Goal: Transaction & Acquisition: Purchase product/service

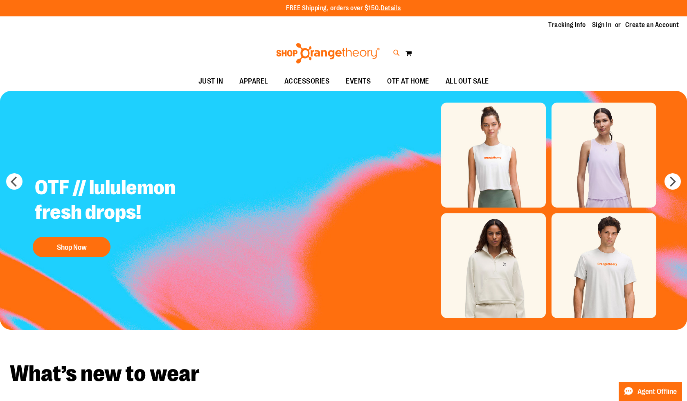
click at [394, 50] on icon at bounding box center [396, 52] width 7 height 9
type input "*****"
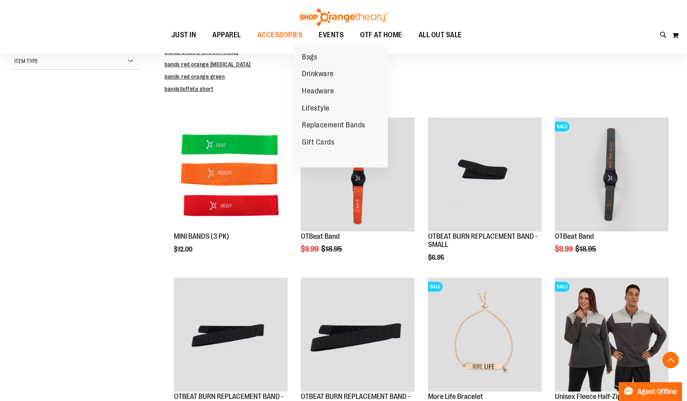
scroll to position [210, 0]
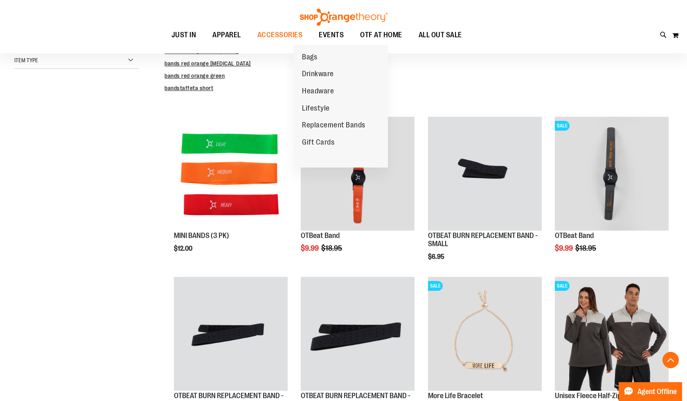
click at [465, 79] on dd "bands red orange green" at bounding box center [419, 76] width 508 height 8
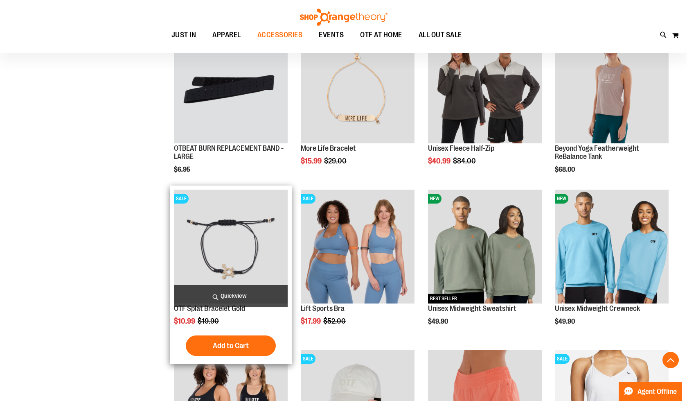
scroll to position [1258, 0]
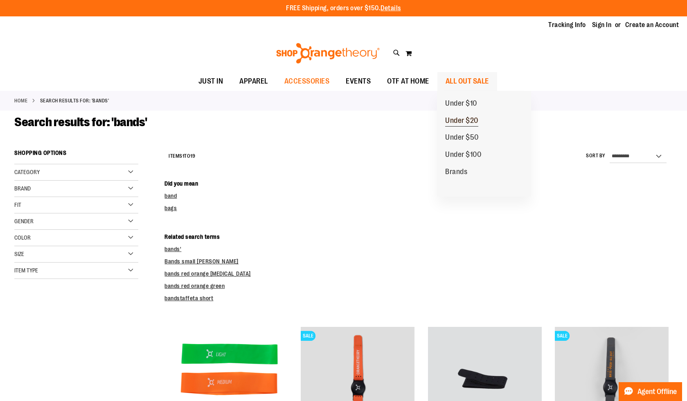
click at [470, 119] on span "Under $20" at bounding box center [461, 121] width 33 height 10
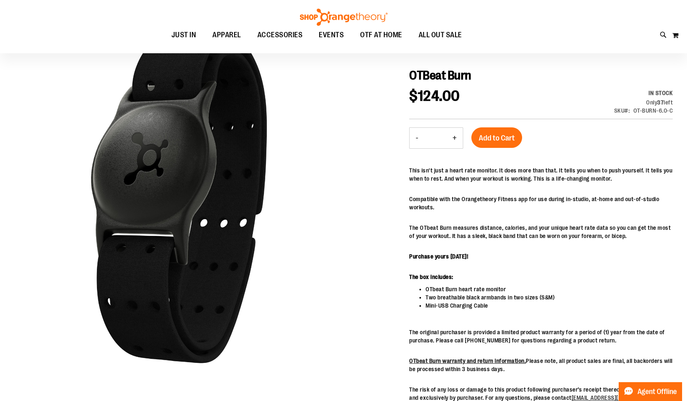
scroll to position [84, 0]
click at [493, 208] on p "Compatible with the Orangetheory Fitness app for use during in-studio, at-home …" at bounding box center [541, 202] width 264 height 16
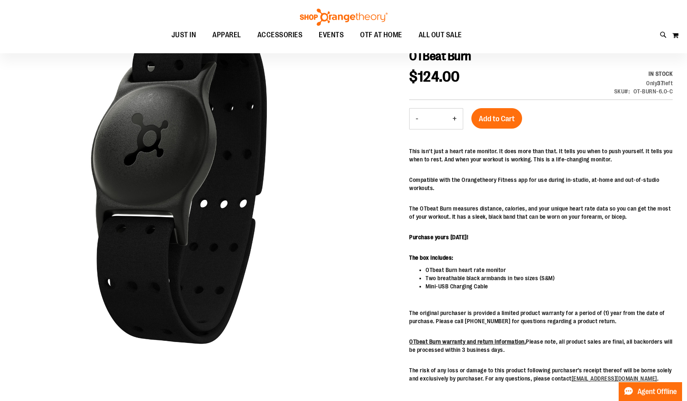
scroll to position [103, 0]
click at [490, 291] on div "This isn't just a heart rate monitor. It does more than that. It tells you when…" at bounding box center [541, 264] width 264 height 235
click at [496, 285] on li "Mini-USB Charging Cable" at bounding box center [549, 286] width 247 height 8
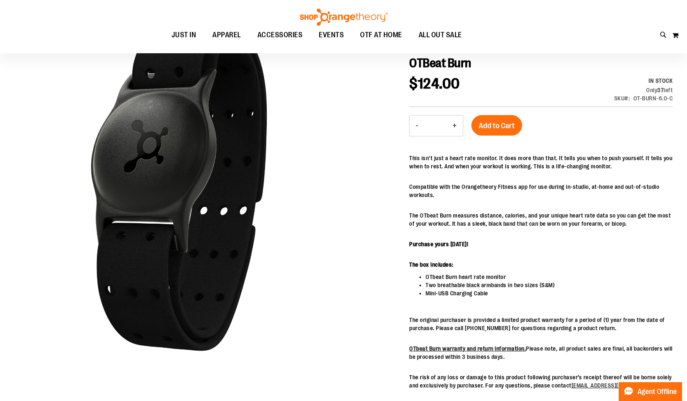
scroll to position [79, 0]
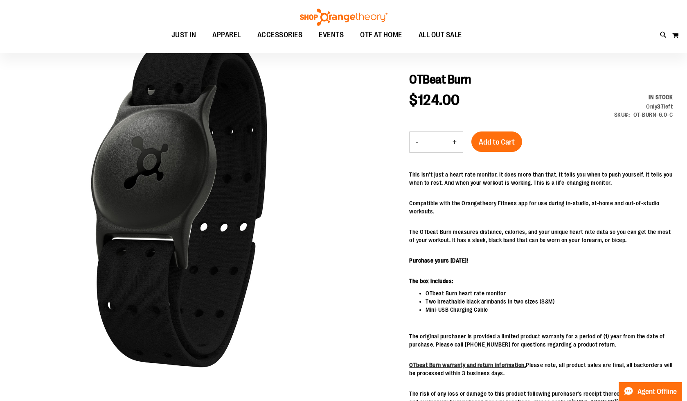
click at [532, 244] on p "The OTbeat Burn measures distance, calories, and your unique heart rate data so…" at bounding box center [541, 236] width 264 height 16
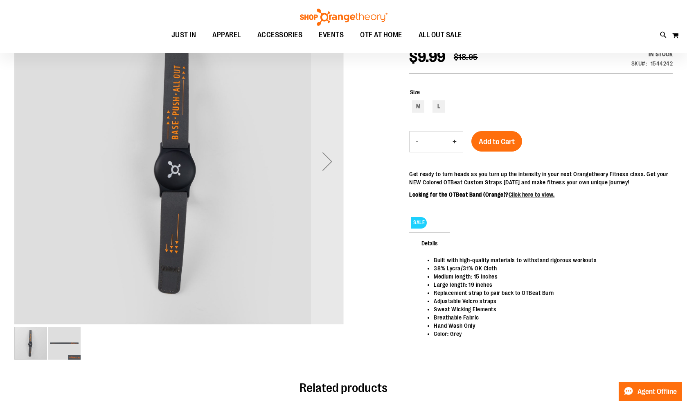
scroll to position [125, 0]
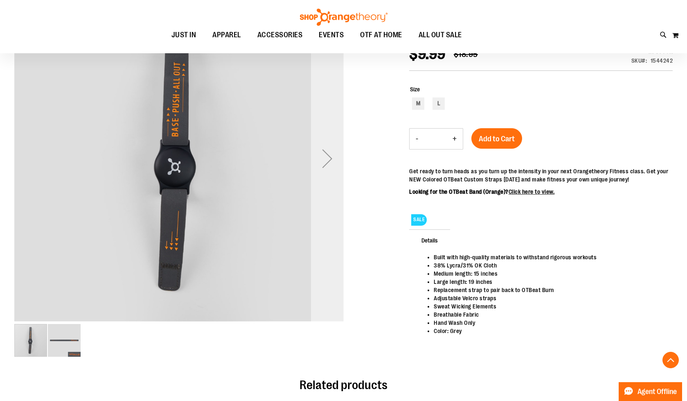
click at [329, 158] on div "Next" at bounding box center [327, 158] width 33 height 33
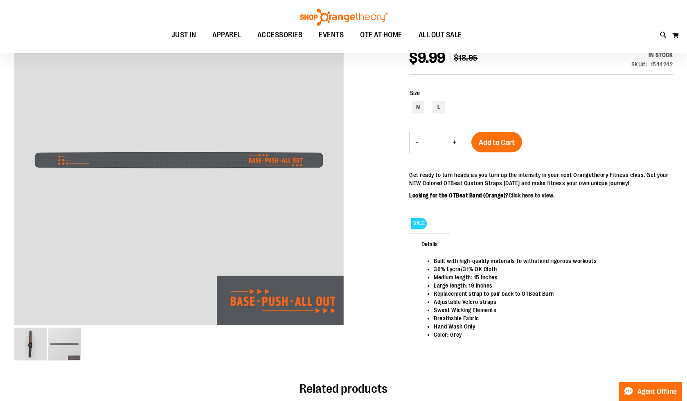
scroll to position [122, 0]
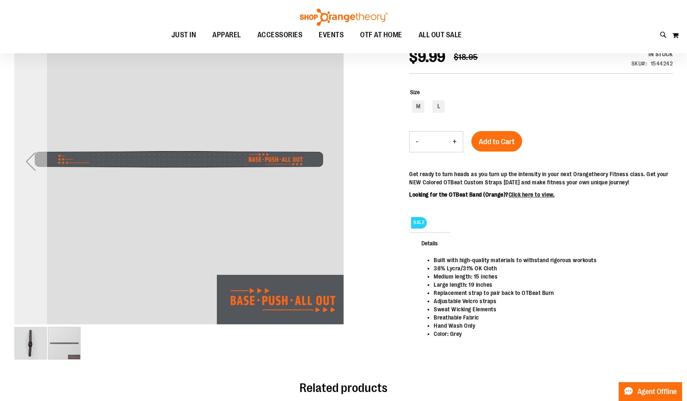
click at [31, 165] on div "Previous" at bounding box center [30, 161] width 33 height 33
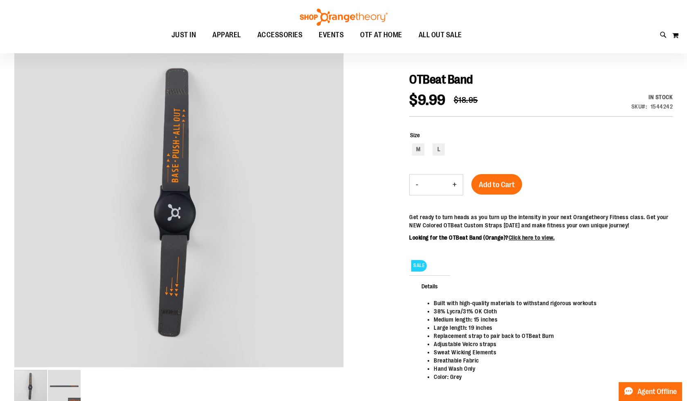
scroll to position [79, 0]
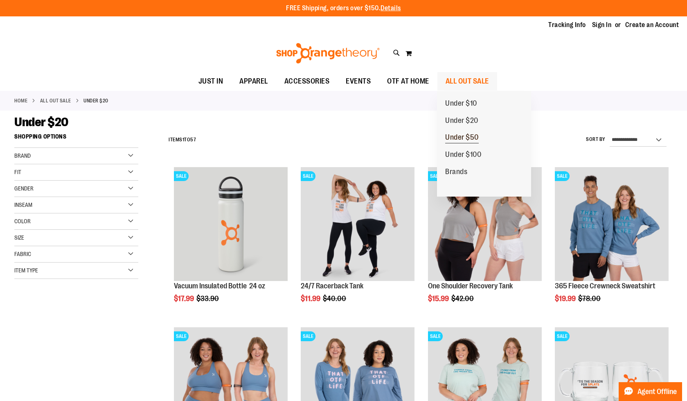
click at [461, 138] on span "Under $50" at bounding box center [462, 138] width 34 height 10
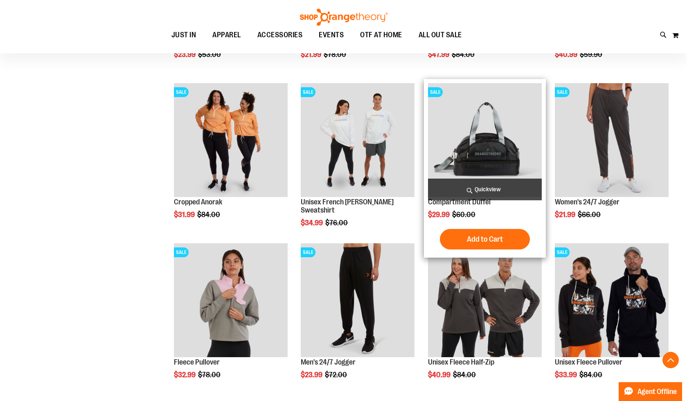
scroll to position [234, 0]
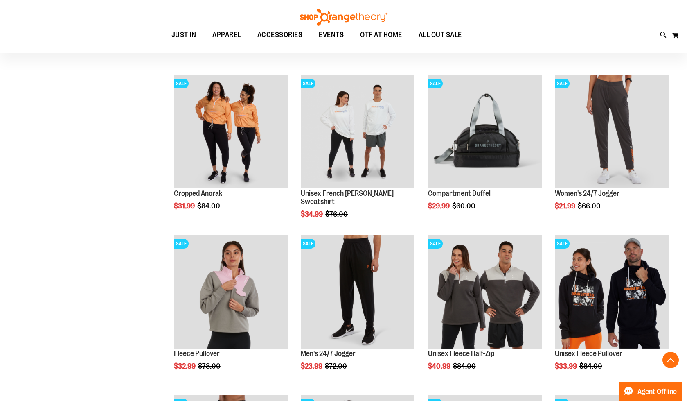
scroll to position [255, 0]
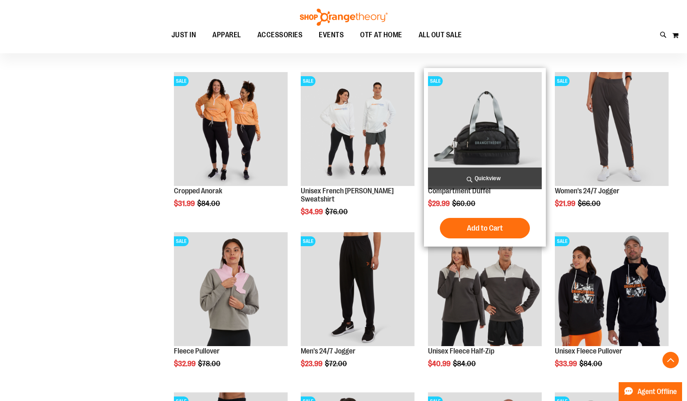
click at [506, 129] on img "product" at bounding box center [485, 129] width 114 height 114
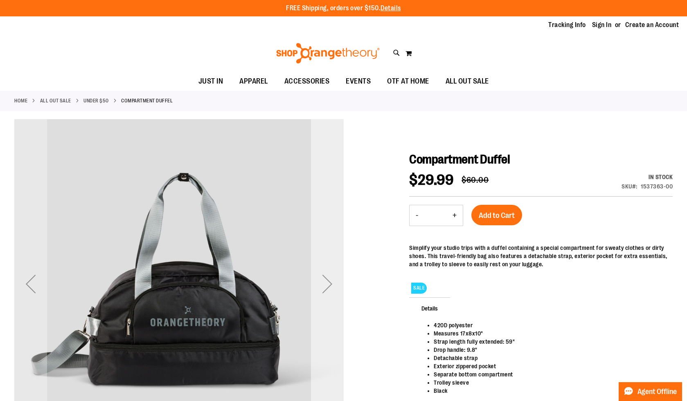
click at [332, 282] on div "Next" at bounding box center [327, 283] width 33 height 33
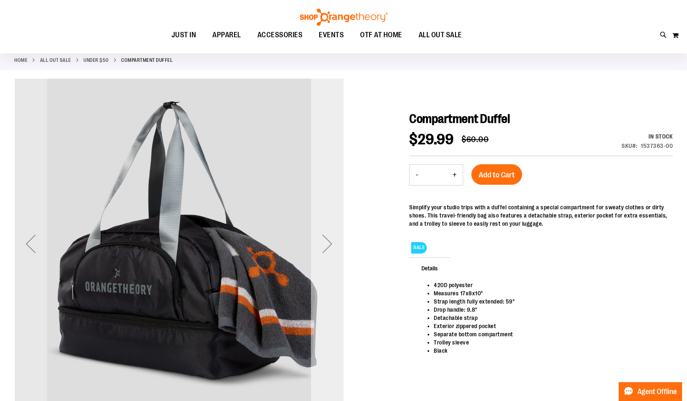
scroll to position [41, 0]
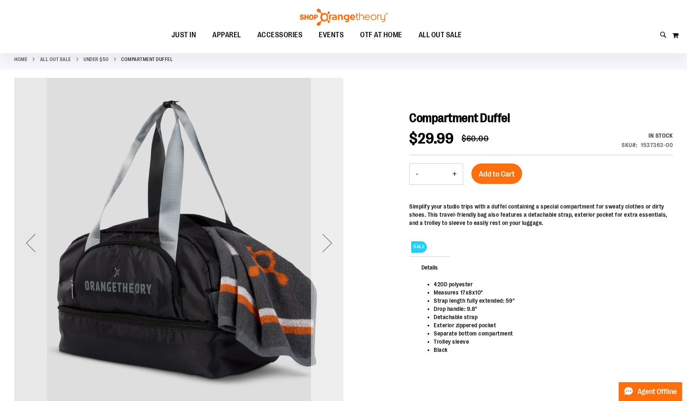
click at [334, 255] on div "Next" at bounding box center [327, 242] width 33 height 33
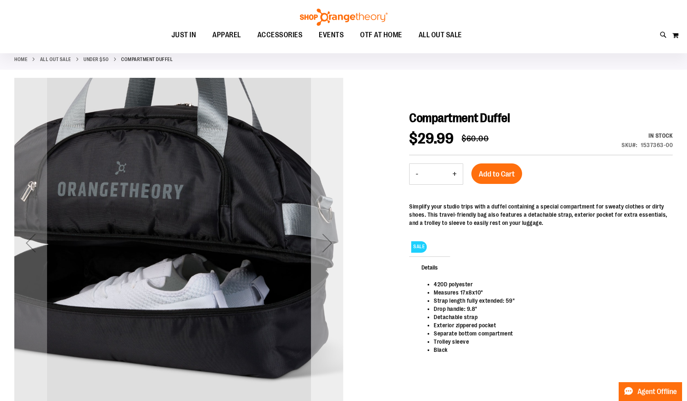
click at [334, 255] on div "Next" at bounding box center [327, 242] width 33 height 33
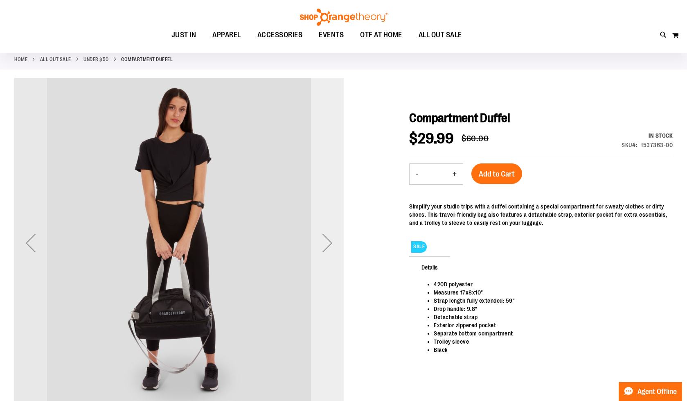
click at [334, 254] on div "Next" at bounding box center [327, 242] width 33 height 33
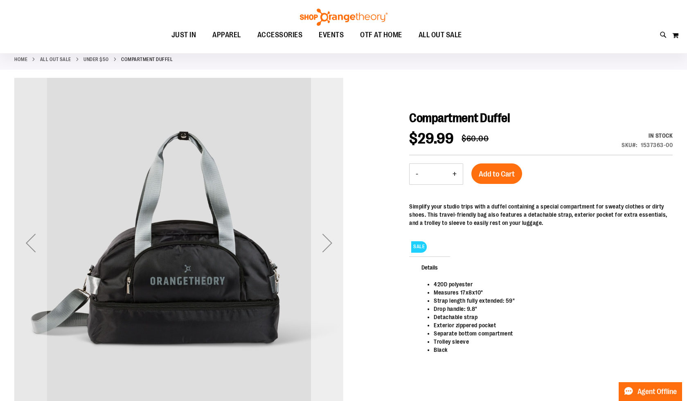
click at [334, 254] on div "Next" at bounding box center [327, 242] width 33 height 33
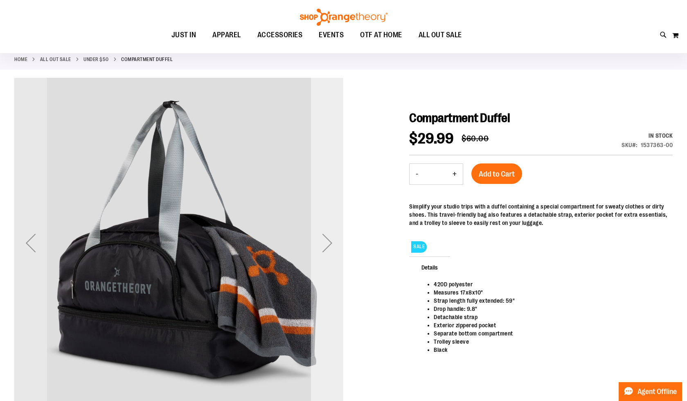
click at [334, 254] on div "Next" at bounding box center [327, 242] width 33 height 33
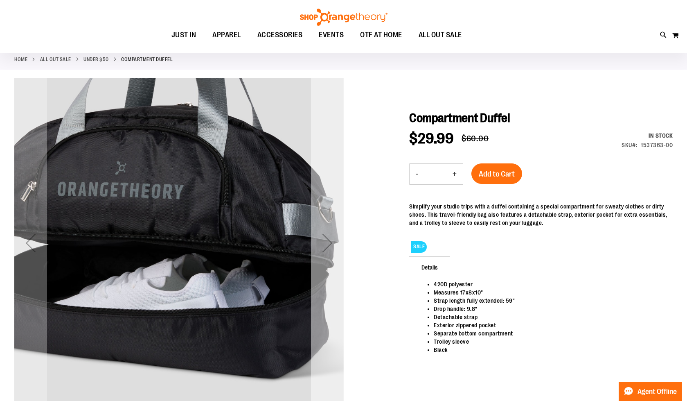
click at [335, 244] on div "Next" at bounding box center [327, 242] width 33 height 33
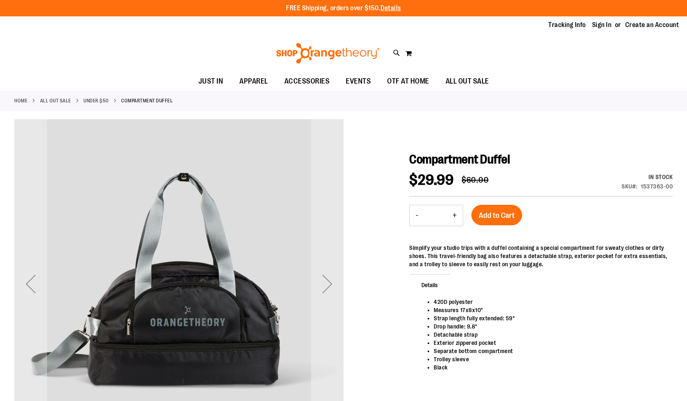
scroll to position [41, 0]
